Goal: Task Accomplishment & Management: Manage account settings

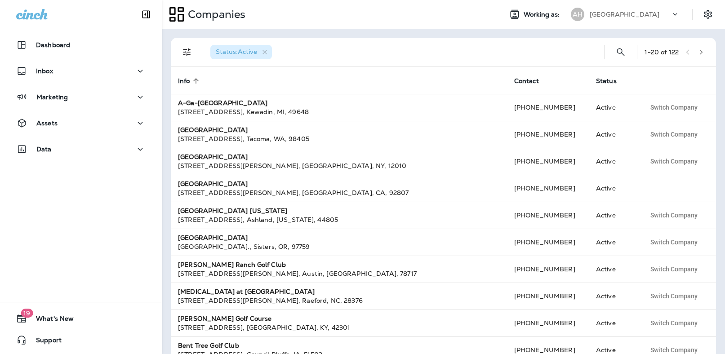
click at [636, 18] on p "[GEOGRAPHIC_DATA]" at bounding box center [625, 14] width 70 height 7
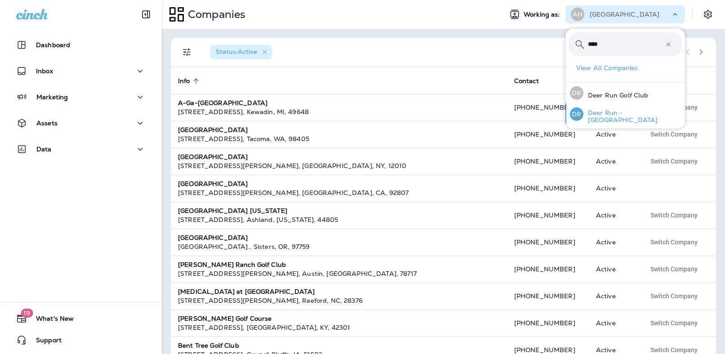
type input "****"
click at [614, 113] on p "Deer Run - [GEOGRAPHIC_DATA]" at bounding box center [633, 116] width 98 height 14
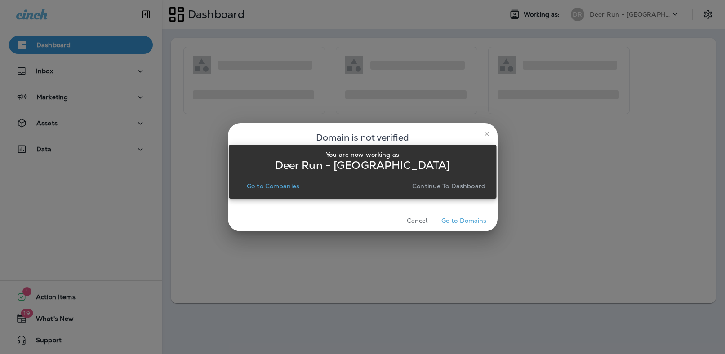
click at [457, 192] on button "Continue to Dashboard" at bounding box center [449, 186] width 80 height 13
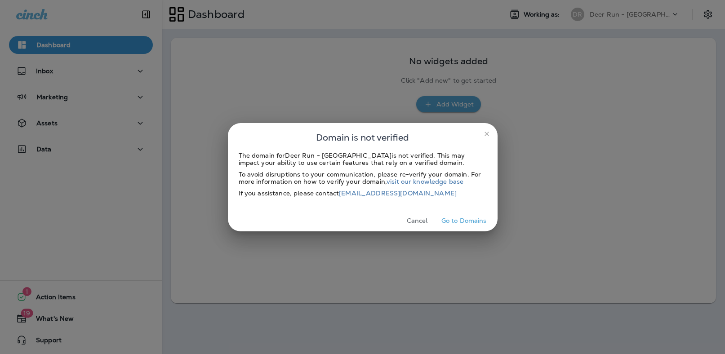
click at [486, 130] on icon "close" at bounding box center [486, 133] width 7 height 7
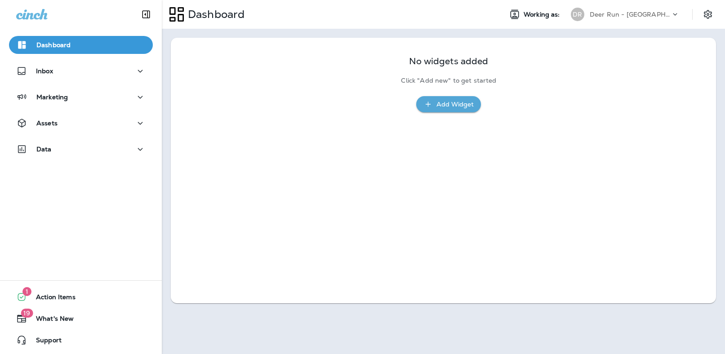
click at [97, 138] on div "Dashboard Inbox Marketing Assets Data" at bounding box center [81, 99] width 162 height 144
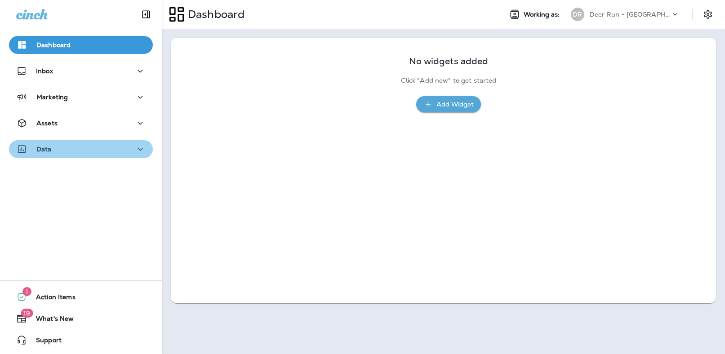
click at [93, 151] on div "Data" at bounding box center [81, 149] width 130 height 11
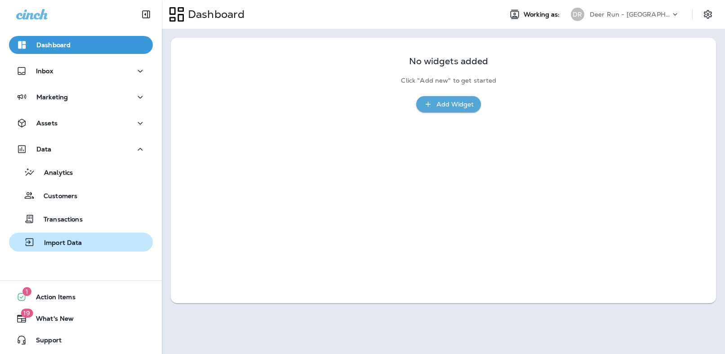
click at [75, 242] on p "Import Data" at bounding box center [58, 243] width 47 height 9
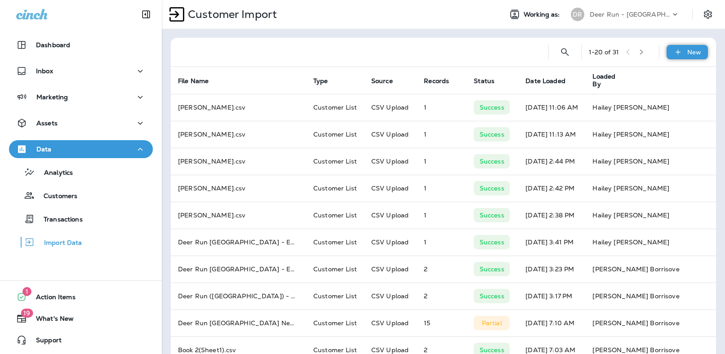
click at [693, 54] on p "New" at bounding box center [695, 52] width 14 height 7
click at [683, 71] on button "Customer list" at bounding box center [663, 76] width 90 height 22
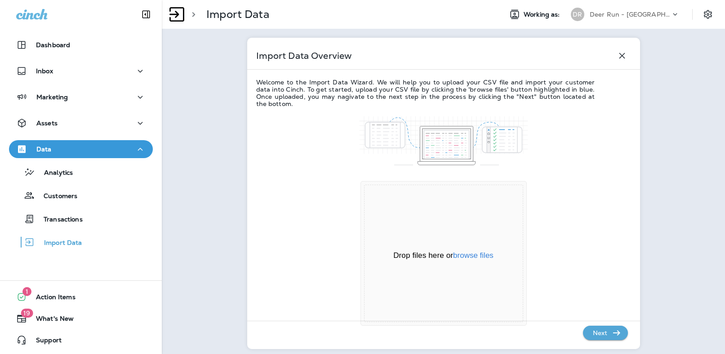
scroll to position [57, 0]
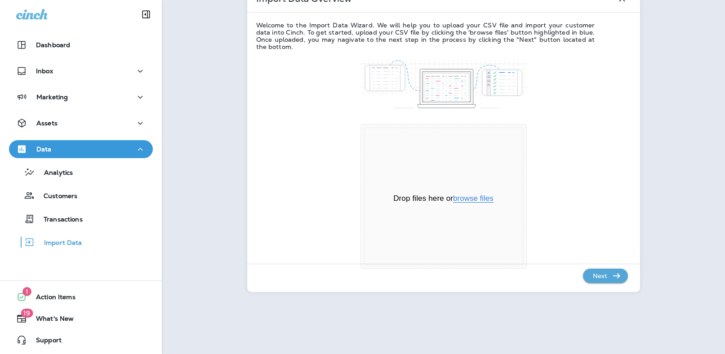
click at [485, 198] on button "browse files" at bounding box center [473, 199] width 40 height 8
click at [607, 278] on p "Next" at bounding box center [600, 276] width 22 height 14
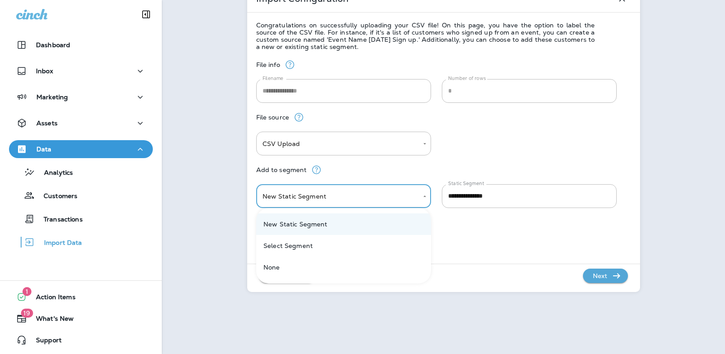
click at [401, 0] on body "**********" at bounding box center [362, 0] width 725 height 0
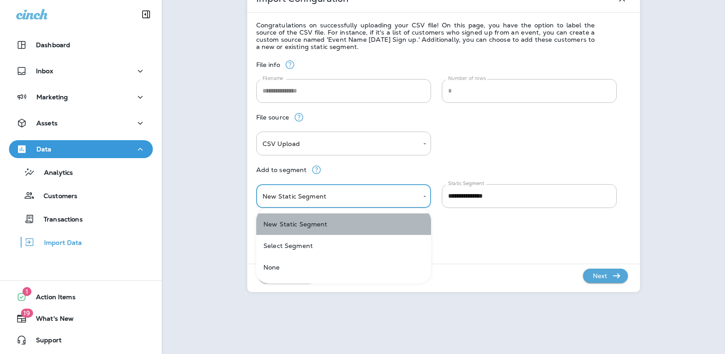
click at [383, 222] on li "New Static Segment" at bounding box center [343, 225] width 175 height 22
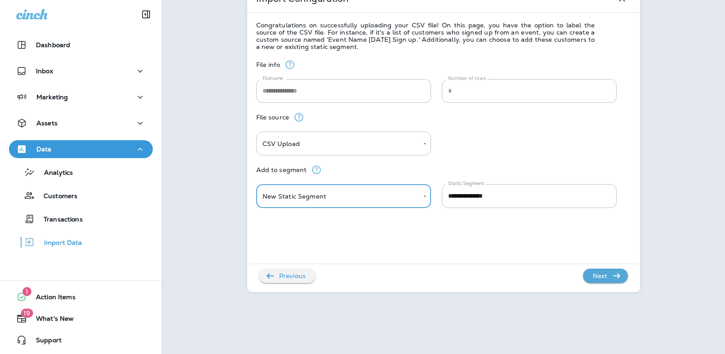
click at [610, 278] on p "Next" at bounding box center [600, 276] width 22 height 14
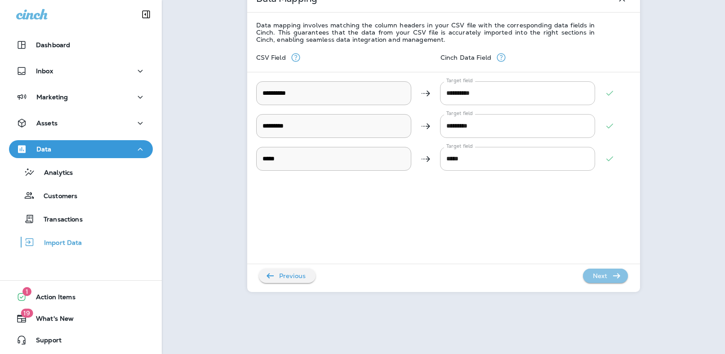
click at [610, 274] on p "Next" at bounding box center [600, 276] width 22 height 14
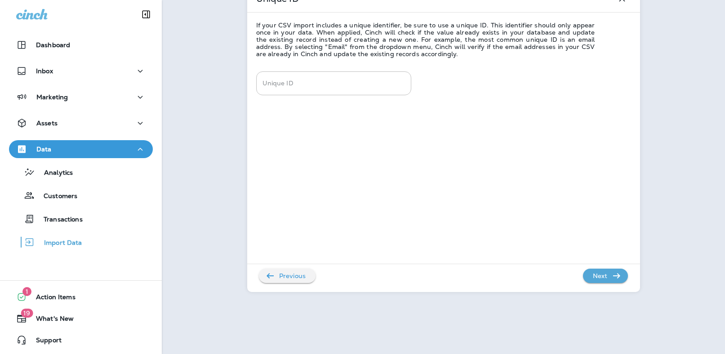
click at [606, 282] on p "Next" at bounding box center [600, 276] width 22 height 14
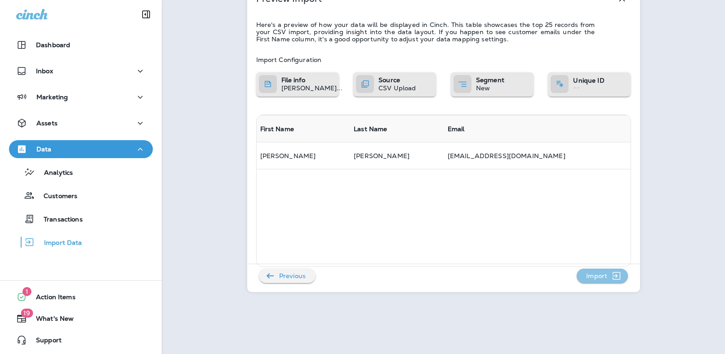
click at [604, 281] on p "Import" at bounding box center [597, 276] width 28 height 14
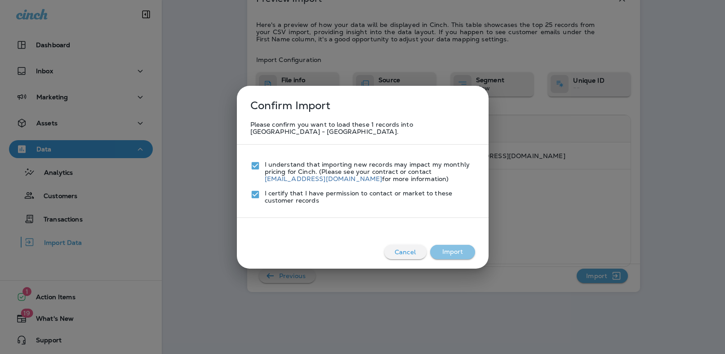
click at [452, 250] on button "Import" at bounding box center [452, 252] width 45 height 14
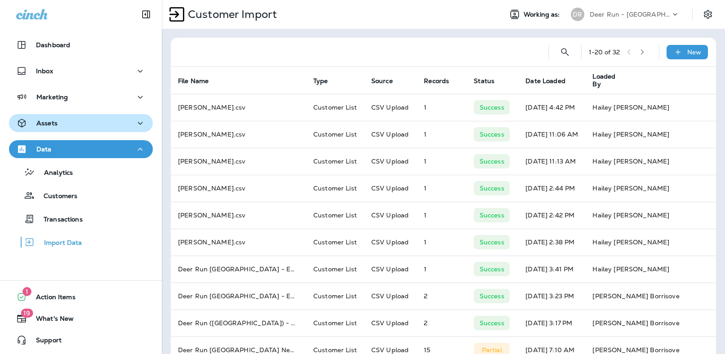
click at [75, 116] on button "Assets" at bounding box center [81, 123] width 144 height 18
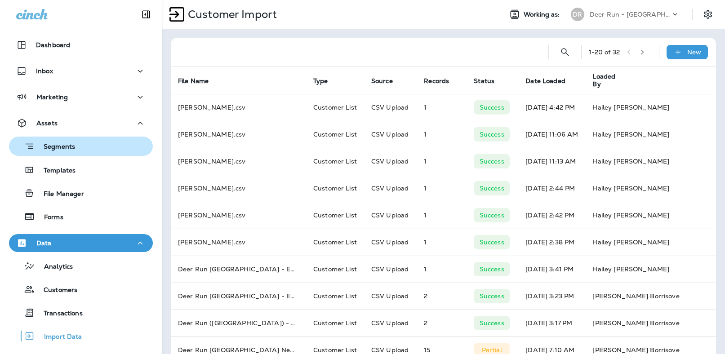
click at [70, 143] on p "Segments" at bounding box center [55, 147] width 40 height 9
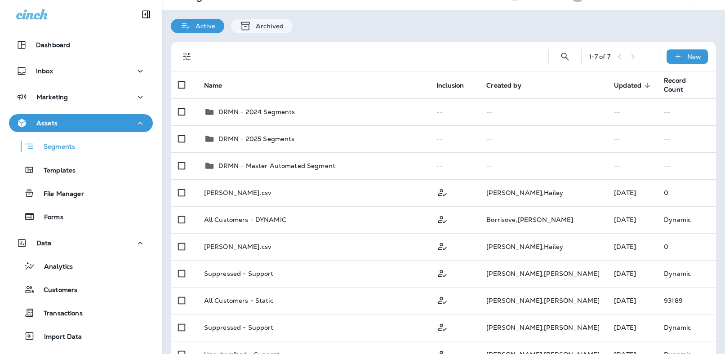
scroll to position [20, 0]
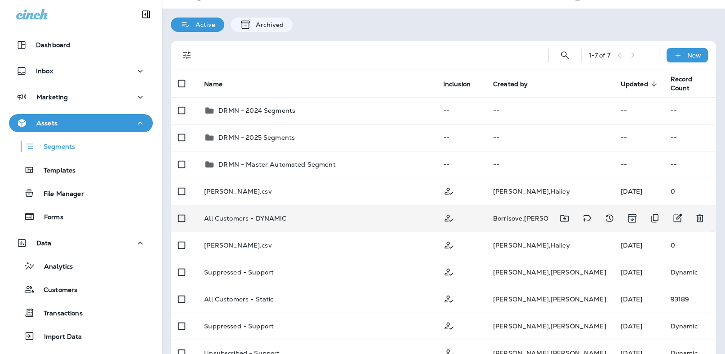
click at [278, 220] on p "All Customers - DYNAMIC" at bounding box center [245, 218] width 82 height 7
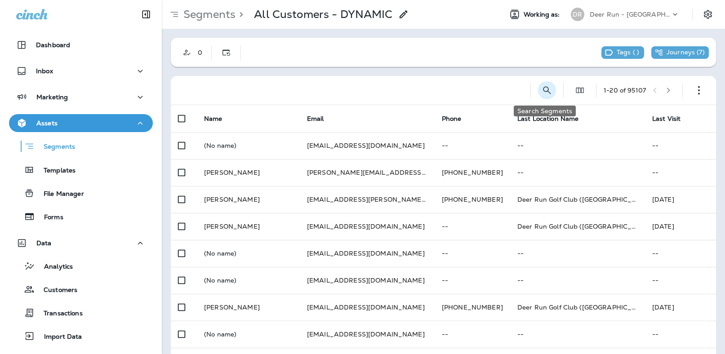
click at [547, 90] on icon "Search Segments" at bounding box center [547, 90] width 11 height 11
type input "******"
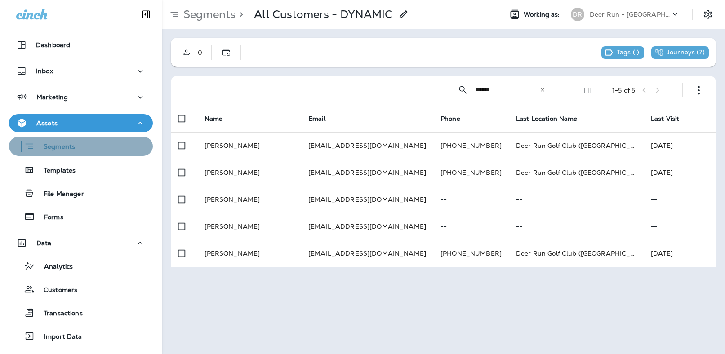
click at [103, 143] on div "Segments" at bounding box center [81, 146] width 137 height 14
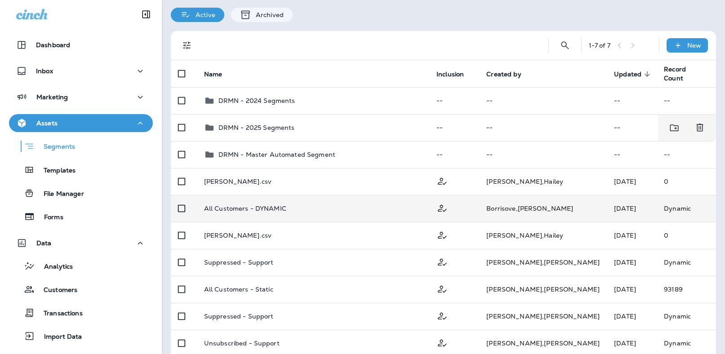
scroll to position [31, 0]
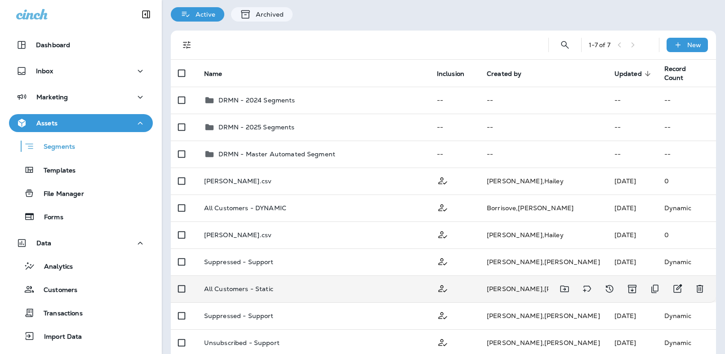
click at [268, 290] on p "All Customers - Static" at bounding box center [238, 289] width 69 height 7
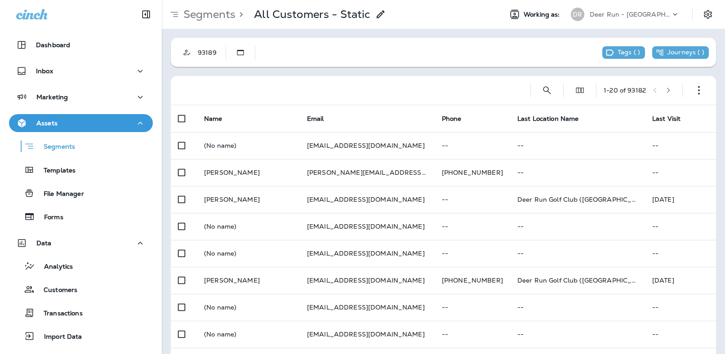
click at [554, 89] on div "1 - 20 of 93182" at bounding box center [445, 90] width 535 height 29
click at [546, 90] on icon "Search Segments" at bounding box center [547, 90] width 11 height 11
type input "******"
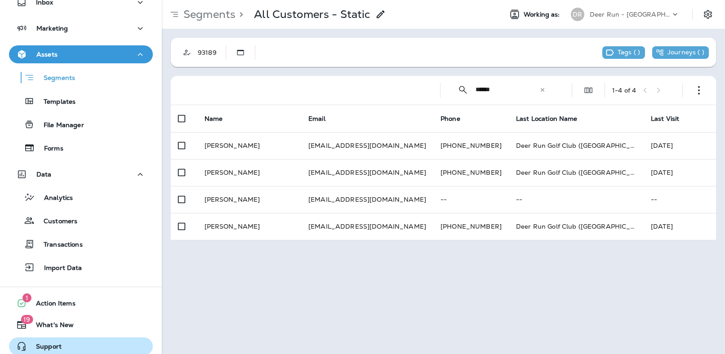
scroll to position [75, 0]
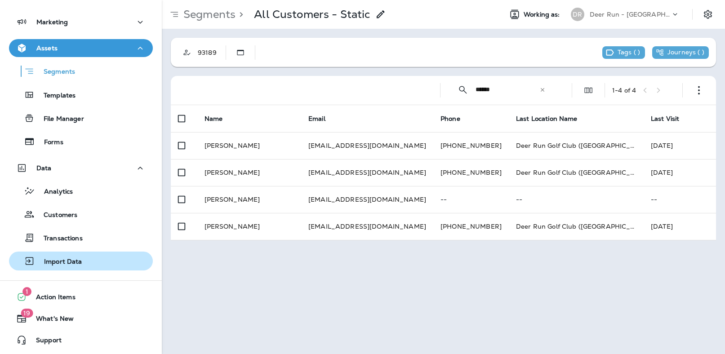
click at [70, 267] on div "Import Data" at bounding box center [48, 261] width 70 height 13
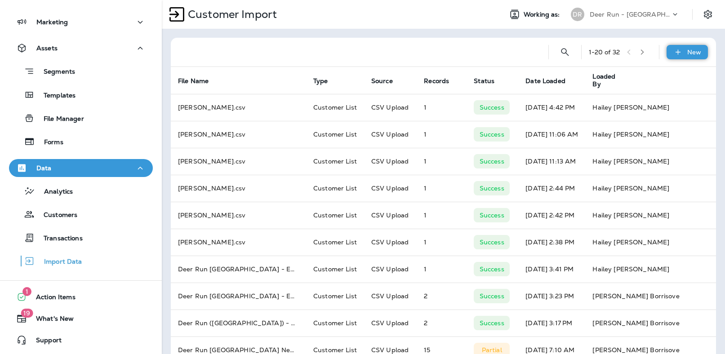
click at [691, 55] on p "New" at bounding box center [695, 52] width 14 height 7
click at [658, 74] on p "Customer list" at bounding box center [661, 75] width 42 height 7
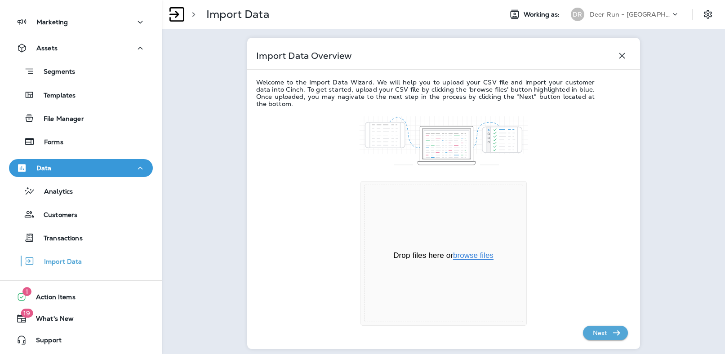
click at [477, 252] on button "browse files" at bounding box center [473, 256] width 40 height 8
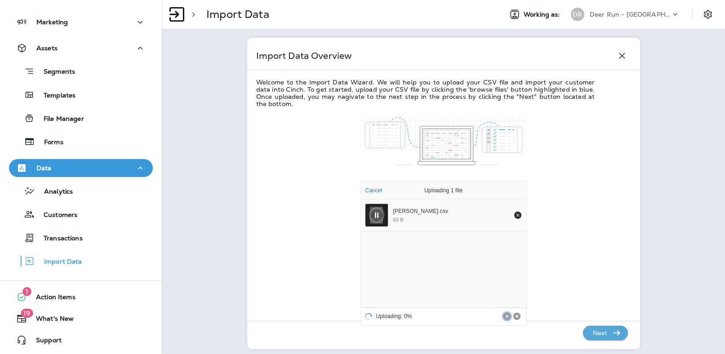
scroll to position [57, 0]
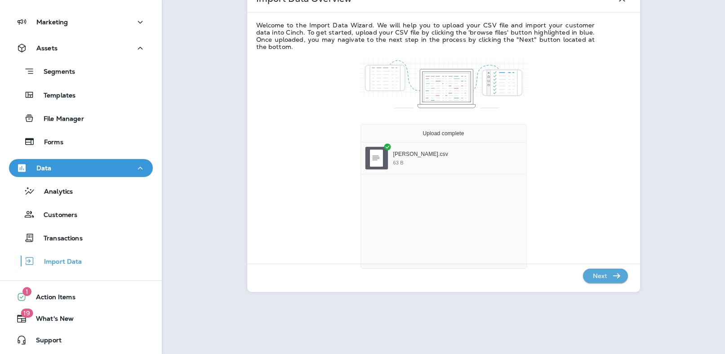
click at [615, 281] on button "Next" at bounding box center [605, 276] width 45 height 14
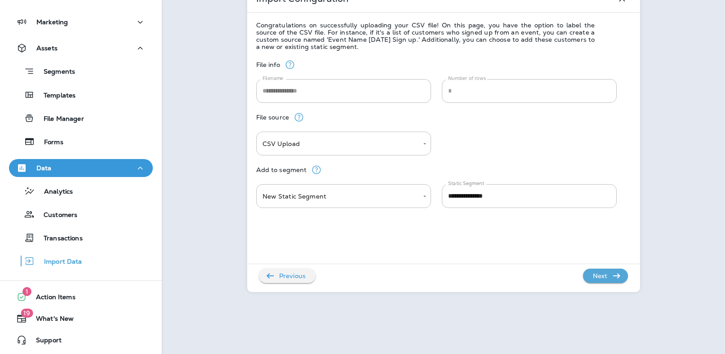
click at [612, 277] on icon "button" at bounding box center [617, 276] width 11 height 11
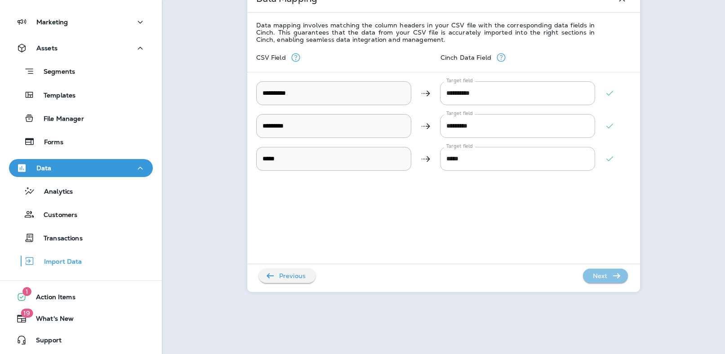
click at [600, 274] on p "Next" at bounding box center [600, 276] width 22 height 14
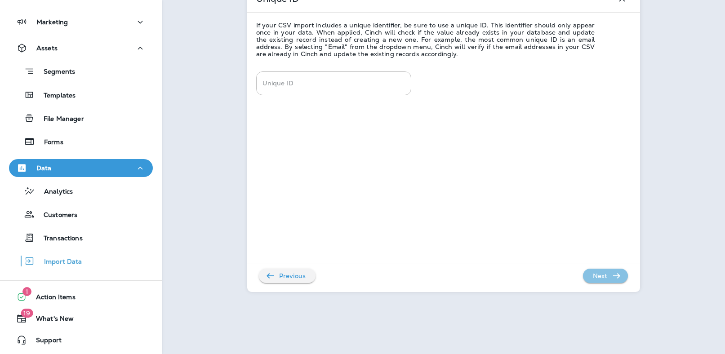
click at [601, 277] on p "Next" at bounding box center [600, 276] width 22 height 14
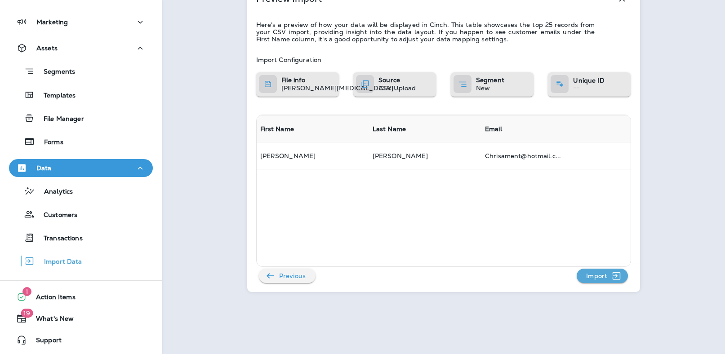
click at [599, 274] on p "Import" at bounding box center [597, 276] width 28 height 14
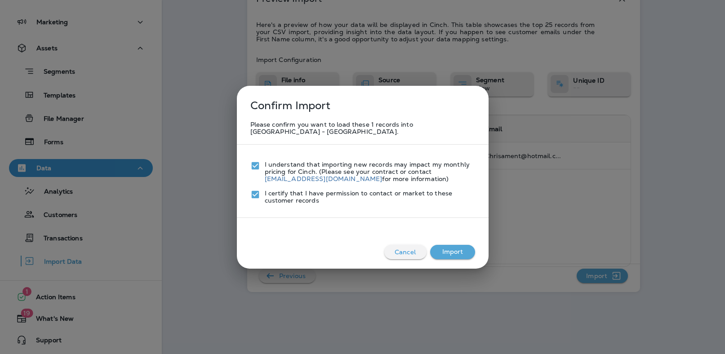
click at [468, 245] on button "Import" at bounding box center [452, 252] width 45 height 14
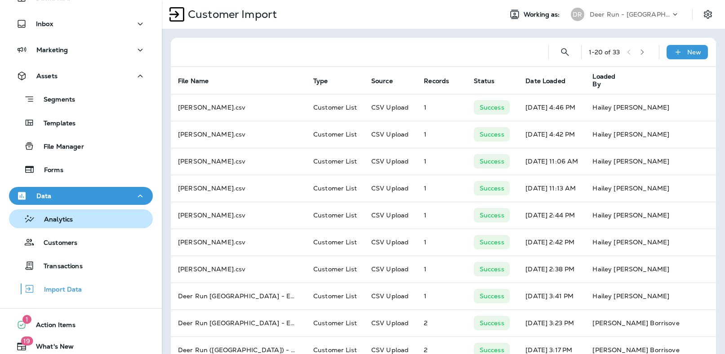
scroll to position [41, 0]
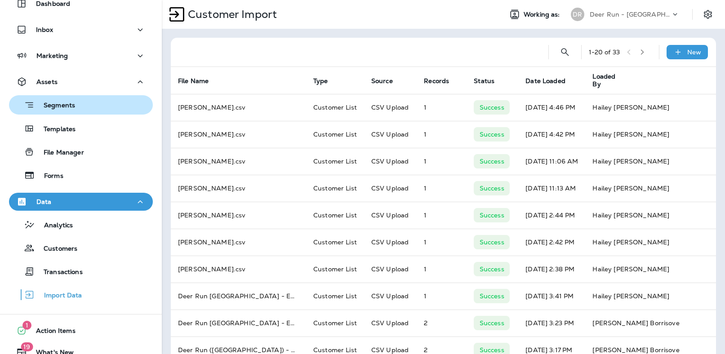
click at [67, 107] on p "Segments" at bounding box center [55, 106] width 40 height 9
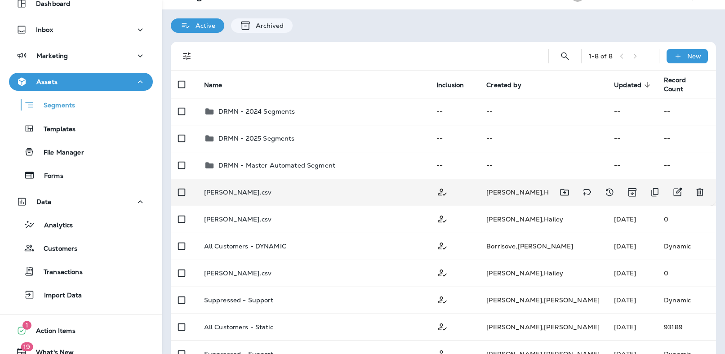
scroll to position [23, 0]
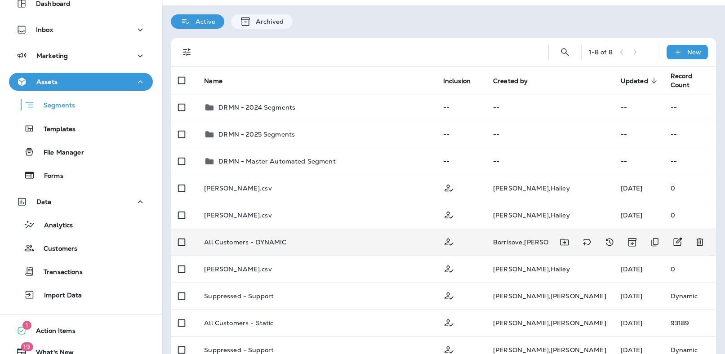
click at [310, 243] on div "All Customers - DYNAMIC" at bounding box center [316, 242] width 224 height 7
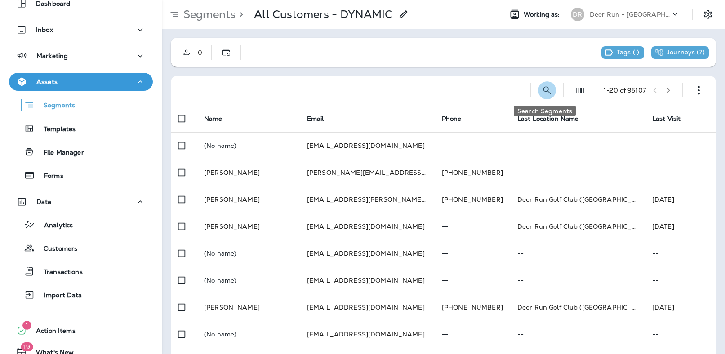
click at [544, 97] on button "Search Segments" at bounding box center [547, 90] width 18 height 18
type input "*****"
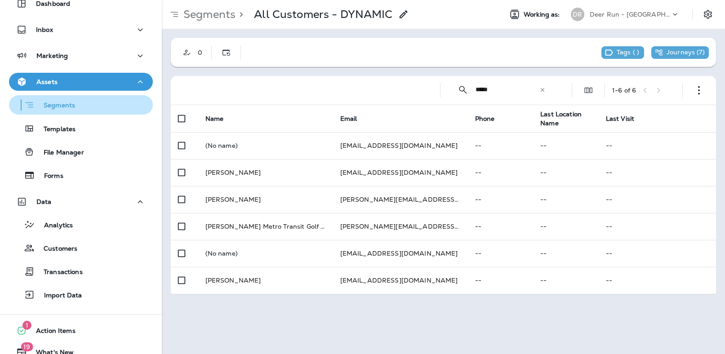
click at [96, 110] on div "Segments" at bounding box center [81, 105] width 137 height 14
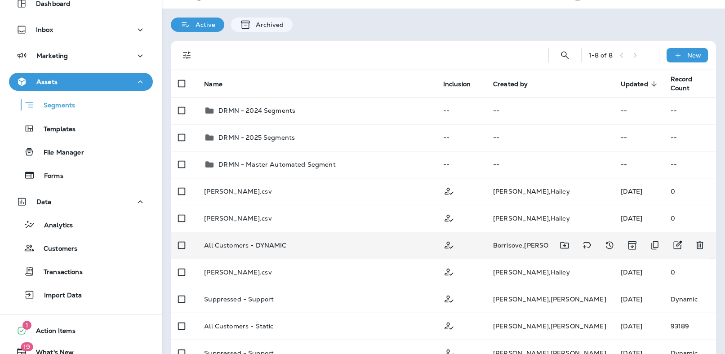
scroll to position [23, 0]
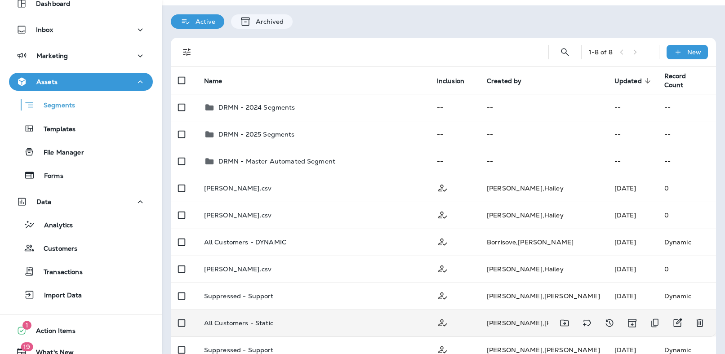
click at [258, 323] on p "All Customers - Static" at bounding box center [238, 323] width 69 height 7
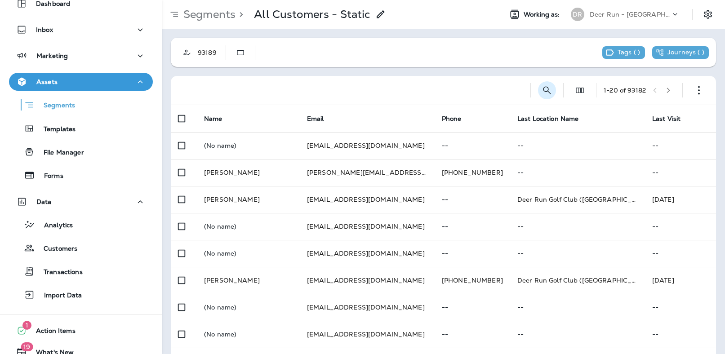
click at [548, 91] on icon "Search Segments" at bounding box center [547, 90] width 11 height 11
type input "*****"
